Goal: Task Accomplishment & Management: Manage account settings

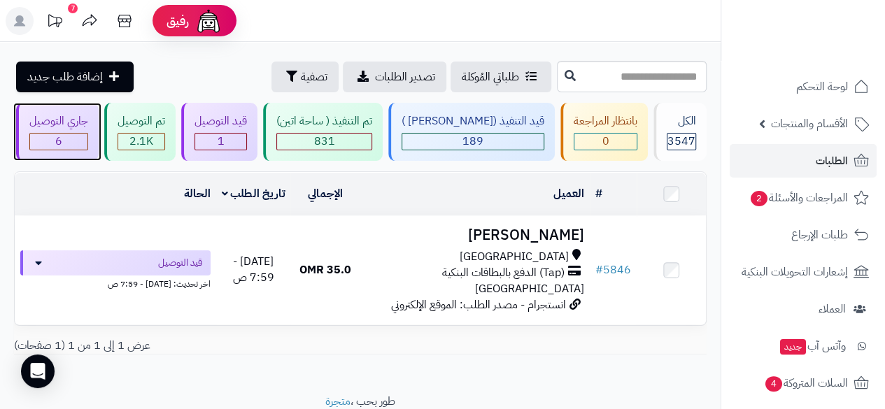
click at [87, 138] on div "6" at bounding box center [58, 142] width 57 height 16
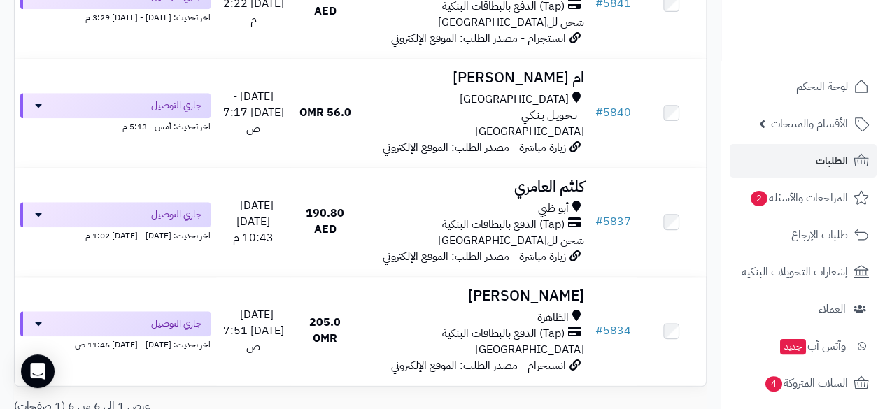
scroll to position [609, 0]
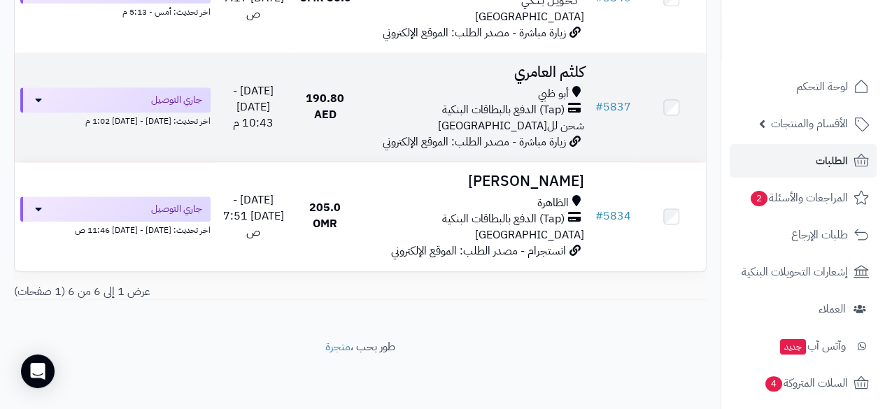
click at [548, 104] on span "(Tap) الدفع بالبطاقات البنكية" at bounding box center [503, 110] width 122 height 16
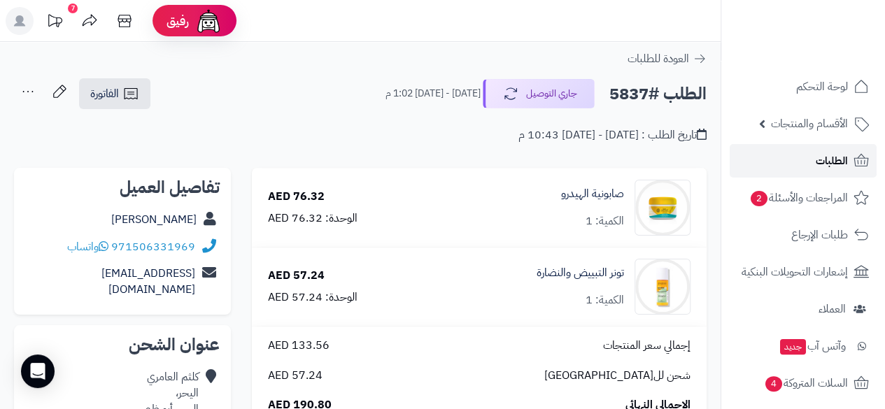
click at [813, 167] on link "الطلبات" at bounding box center [803, 161] width 147 height 34
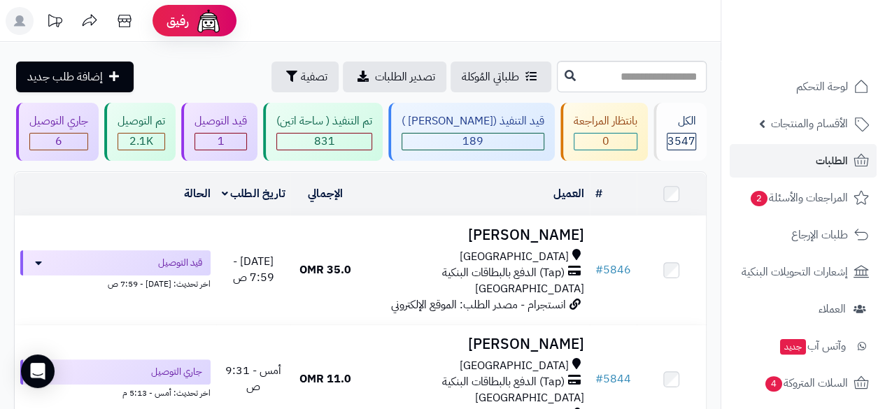
drag, startPoint x: 222, startPoint y: 177, endPoint x: 187, endPoint y: 180, distance: 35.1
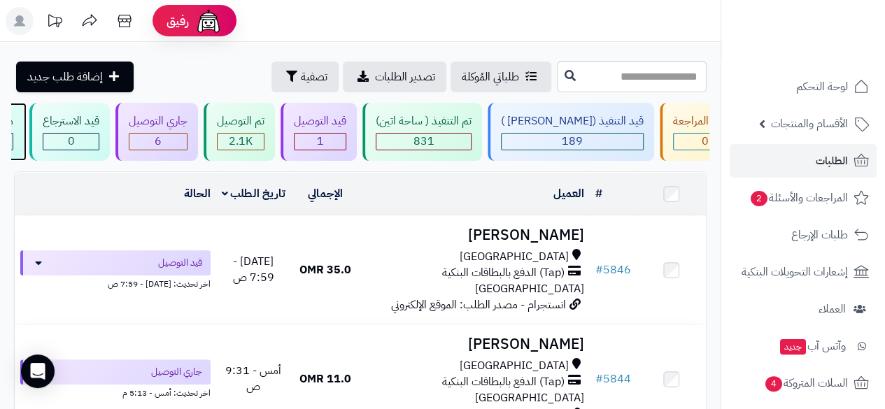
scroll to position [0, -101]
